Goal: Transaction & Acquisition: Purchase product/service

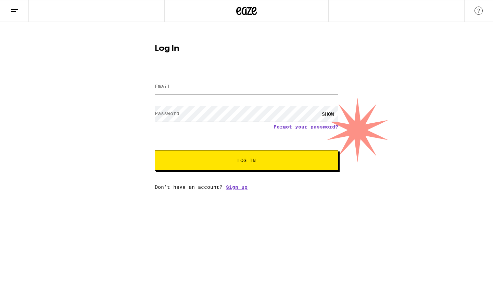
type input "[EMAIL_ADDRESS][DOMAIN_NAME]"
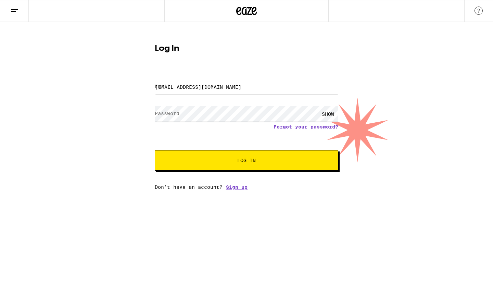
click at [247, 161] on button "Log In" at bounding box center [247, 160] width 184 height 21
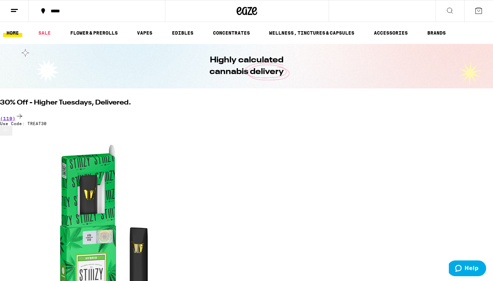
click at [22, 13] on button at bounding box center [14, 11] width 29 height 22
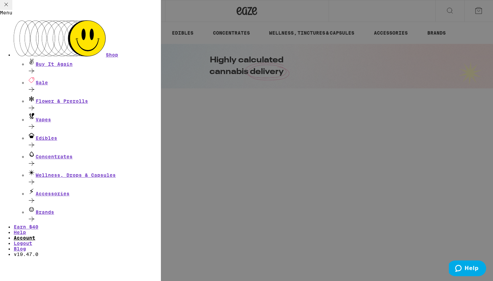
click at [35, 235] on link "Account" at bounding box center [25, 237] width 22 height 5
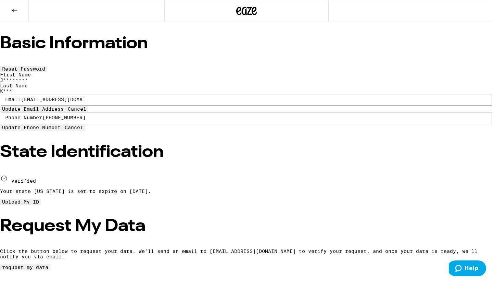
click at [18, 15] on button at bounding box center [14, 11] width 29 height 22
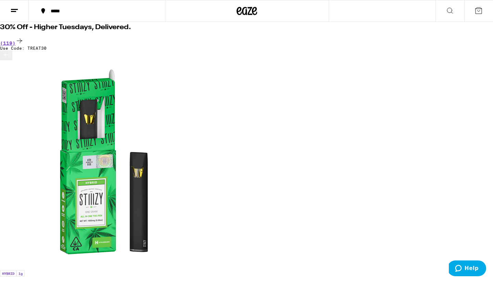
scroll to position [147, 0]
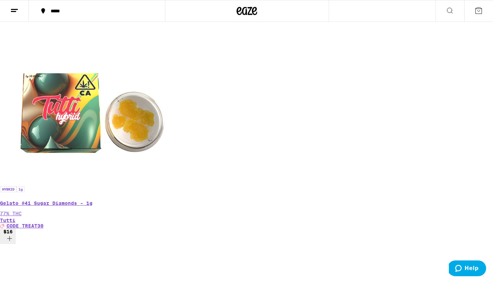
scroll to position [964, 0]
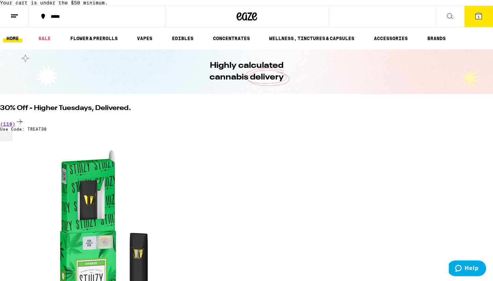
scroll to position [0, 0]
click at [478, 124] on div "(119)" at bounding box center [246, 121] width 493 height 9
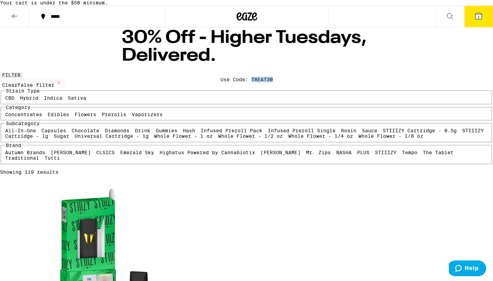
drag, startPoint x: 250, startPoint y: 73, endPoint x: 274, endPoint y: 72, distance: 24.0
click at [274, 72] on div "30% Off - Higher Tuesdays, Delivered. Use Code: TREAT30" at bounding box center [246, 49] width 263 height 45
copy div "TREAT30"
click at [294, 169] on div "Showing 119 results" at bounding box center [246, 171] width 493 height 5
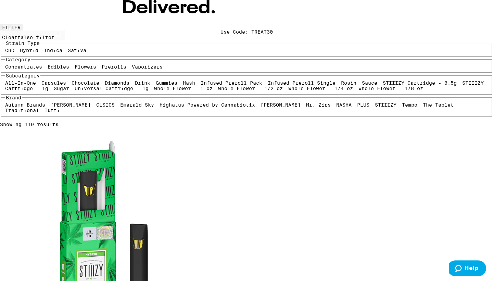
scroll to position [49, 0]
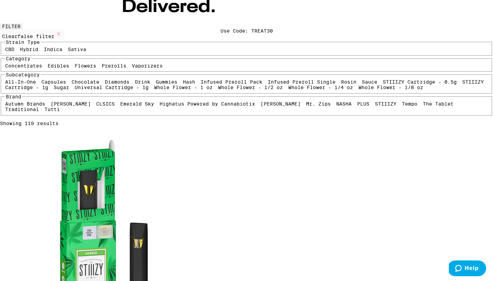
click at [36, 85] on label "All-In-One" at bounding box center [20, 81] width 31 height 5
click at [7, 80] on input "All-In-One" at bounding box center [7, 80] width 0 height 0
checkbox input "true"
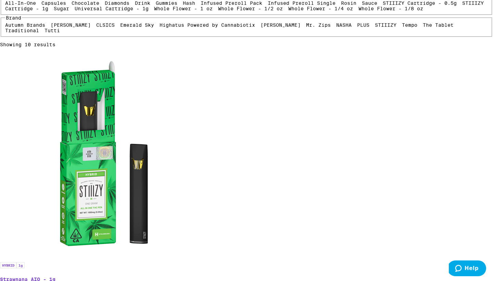
scroll to position [134, 0]
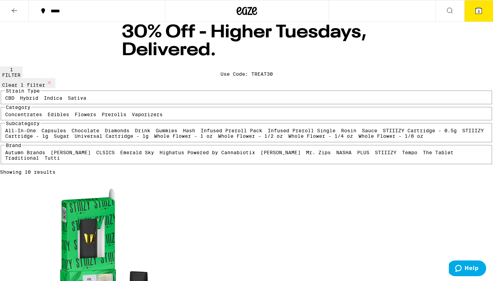
scroll to position [0, 0]
click at [241, 10] on icon at bounding box center [239, 11] width 5 height 8
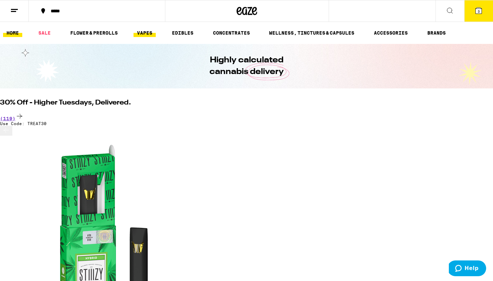
click at [155, 36] on link "VAPES" at bounding box center [145, 33] width 22 height 8
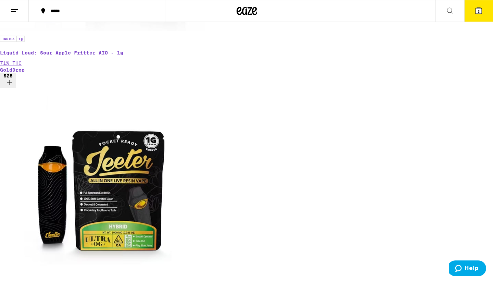
scroll to position [328, 0]
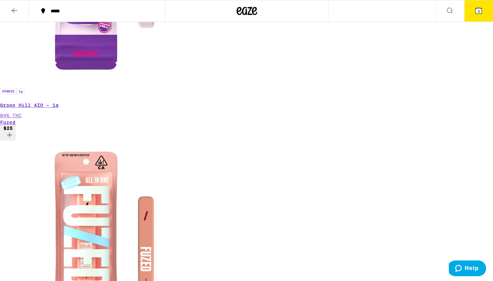
scroll to position [1309, 0]
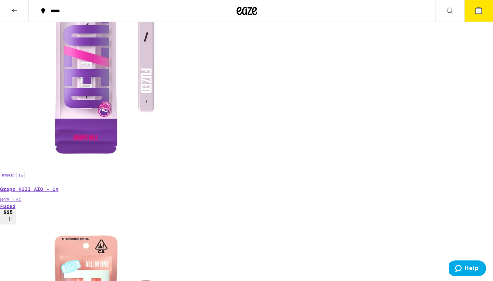
scroll to position [1224, 0]
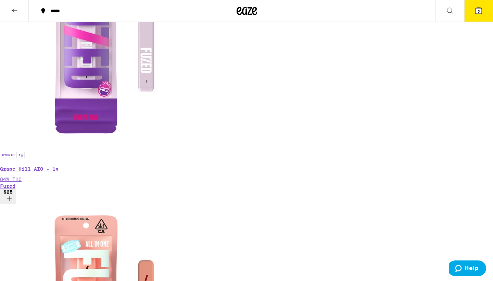
scroll to position [1241, 0]
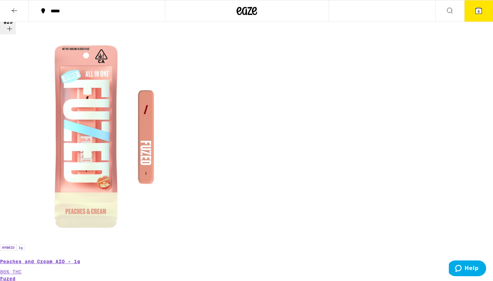
scroll to position [1424, 0]
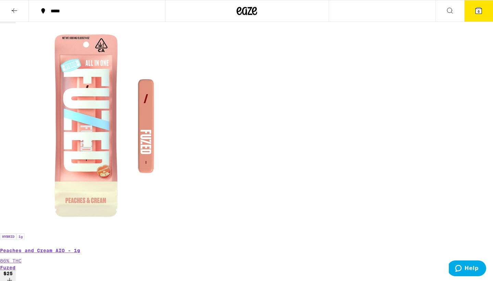
click at [477, 15] on button "6" at bounding box center [478, 10] width 29 height 21
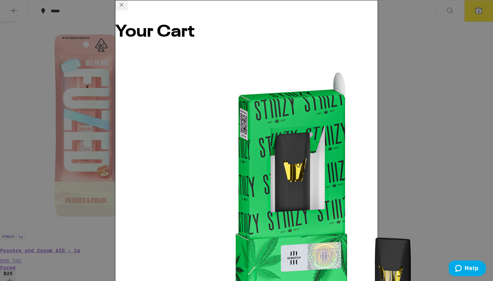
scroll to position [109, 0]
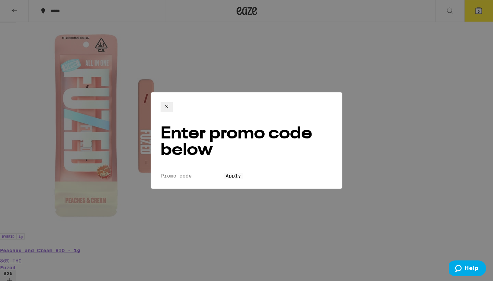
click at [224, 173] on input "Promo Code" at bounding box center [192, 176] width 63 height 6
paste input "TREAT30"
type input "TREAT30"
click at [243, 173] on button "Apply" at bounding box center [234, 176] width 20 height 6
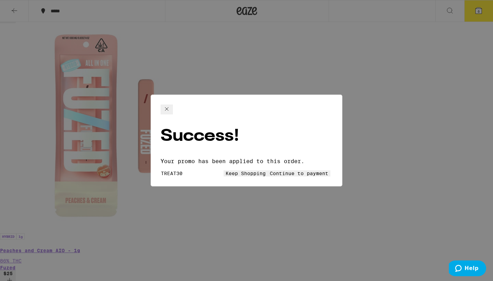
click at [228, 170] on button "Keep Shopping" at bounding box center [246, 173] width 44 height 6
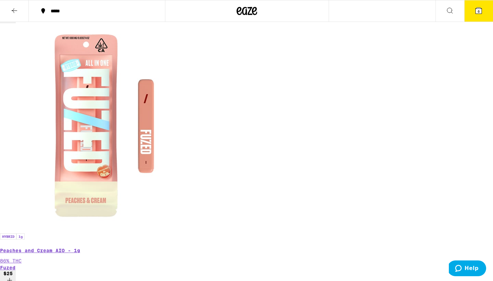
click at [481, 7] on icon at bounding box center [479, 11] width 8 height 8
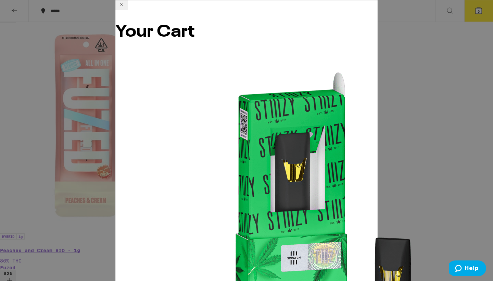
scroll to position [120, 0]
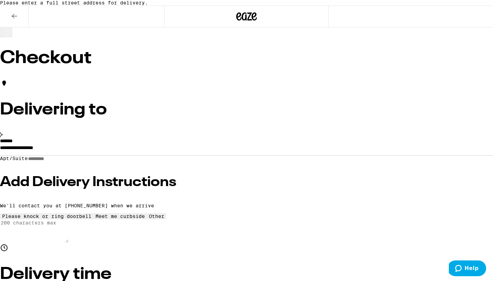
click at [166, 155] on input "**********" at bounding box center [246, 149] width 493 height 12
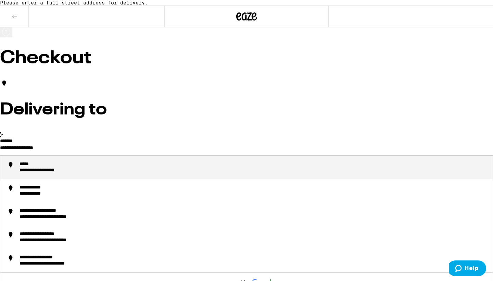
click at [166, 155] on input "**********" at bounding box center [246, 149] width 493 height 12
click at [163, 174] on div "**********" at bounding box center [254, 167] width 468 height 12
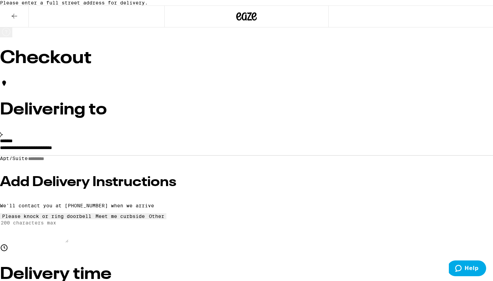
type input "**********"
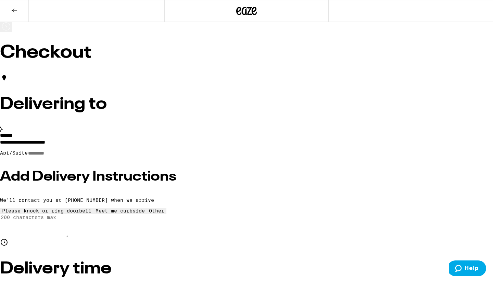
click at [76, 156] on input "Apt/Suite" at bounding box center [52, 153] width 49 height 6
type input "*"
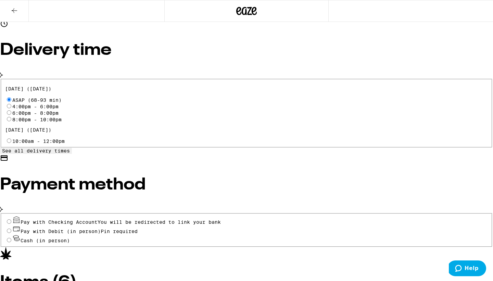
scroll to position [219, 0]
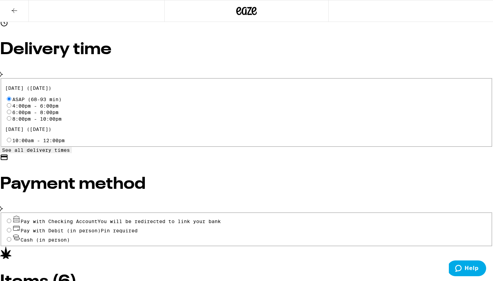
click at [11, 237] on input "Cash (in person)" at bounding box center [9, 239] width 4 height 4
radio input "true"
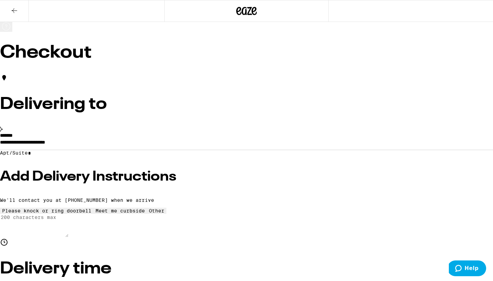
scroll to position [0, 0]
